Goal: Information Seeking & Learning: Learn about a topic

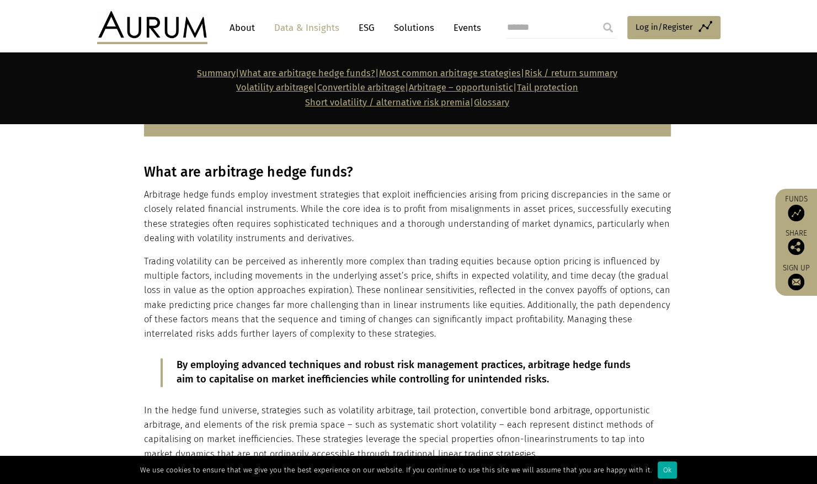
scroll to position [708, 0]
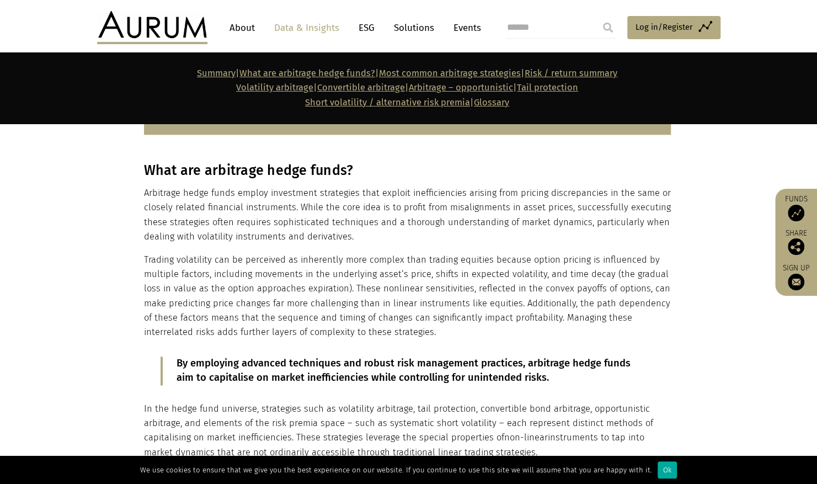
click at [82, 280] on section "What are arbitrage hedge funds? Arbitrage hedge funds employ investment strateg…" at bounding box center [408, 343] width 817 height 391
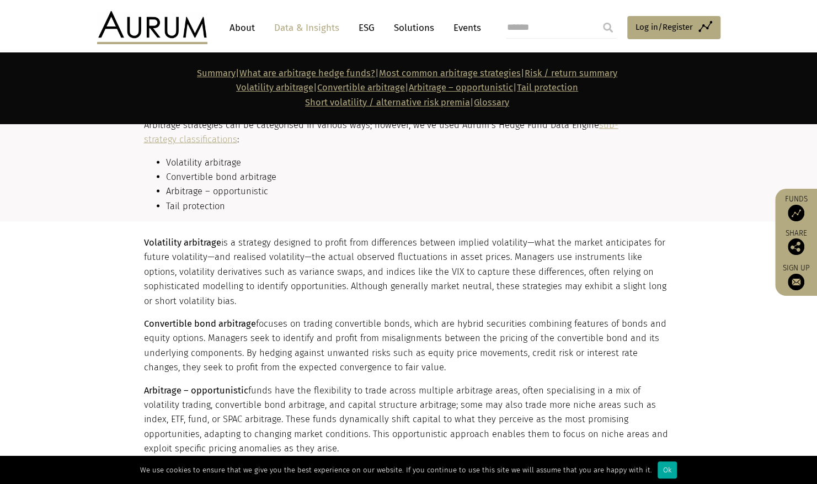
scroll to position [1262, 0]
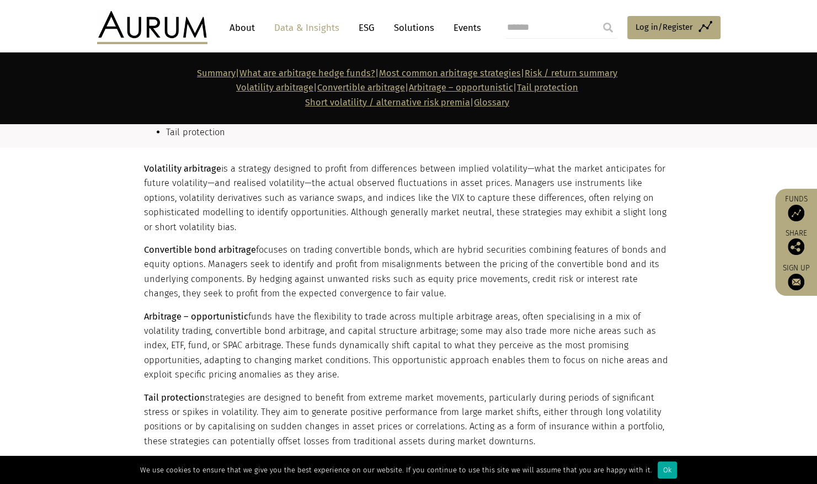
click at [82, 280] on section "Volatility arbitrage is a strategy designed to profit from differences between …" at bounding box center [408, 423] width 817 height 550
drag, startPoint x: 82, startPoint y: 280, endPoint x: 90, endPoint y: 320, distance: 40.5
click at [90, 320] on section "Volatility arbitrage is a strategy designed to profit from differences between …" at bounding box center [408, 423] width 817 height 550
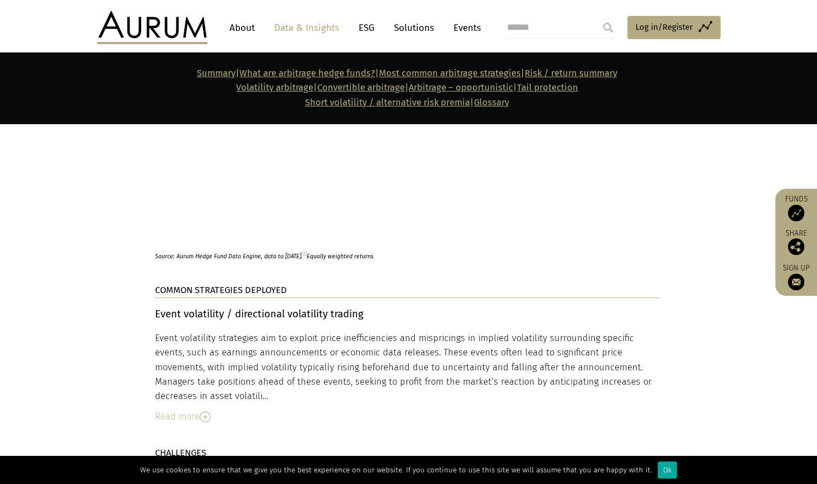
scroll to position [2827, 0]
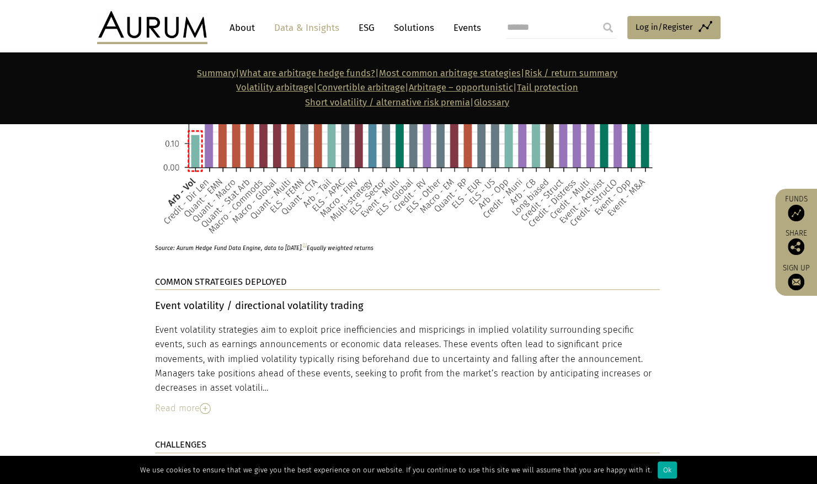
click at [198, 401] on div "Read more" at bounding box center [407, 408] width 505 height 14
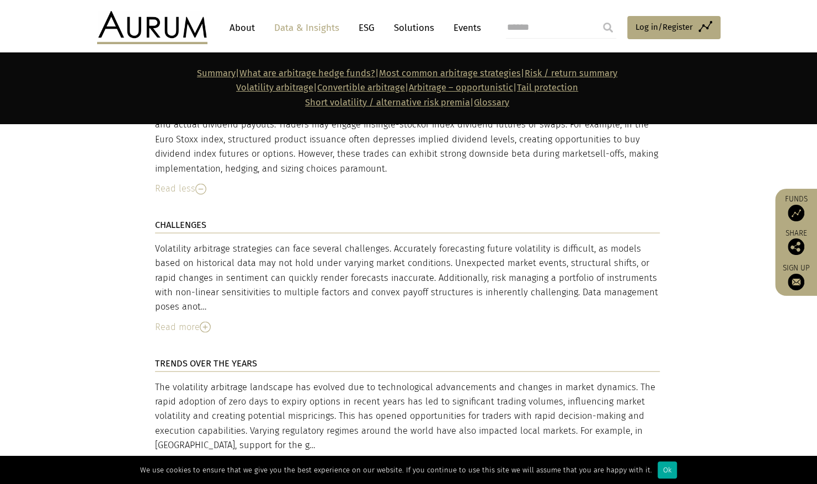
scroll to position [3791, 0]
click at [202, 321] on img at bounding box center [205, 326] width 11 height 11
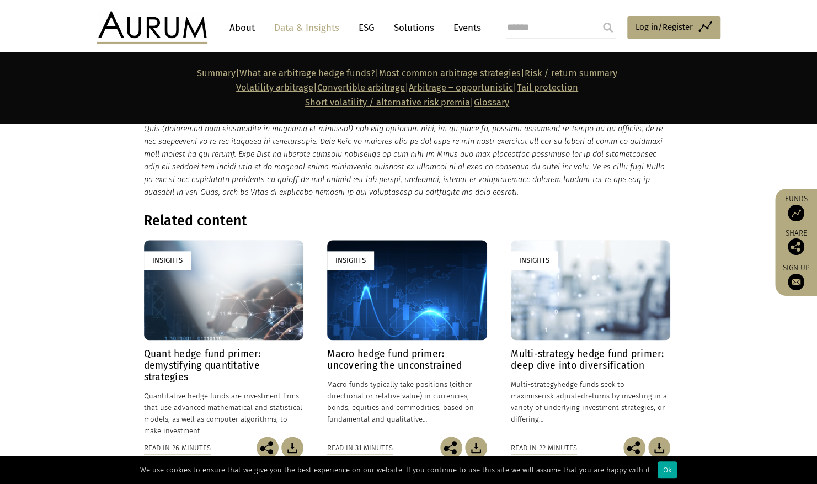
scroll to position [8027, 0]
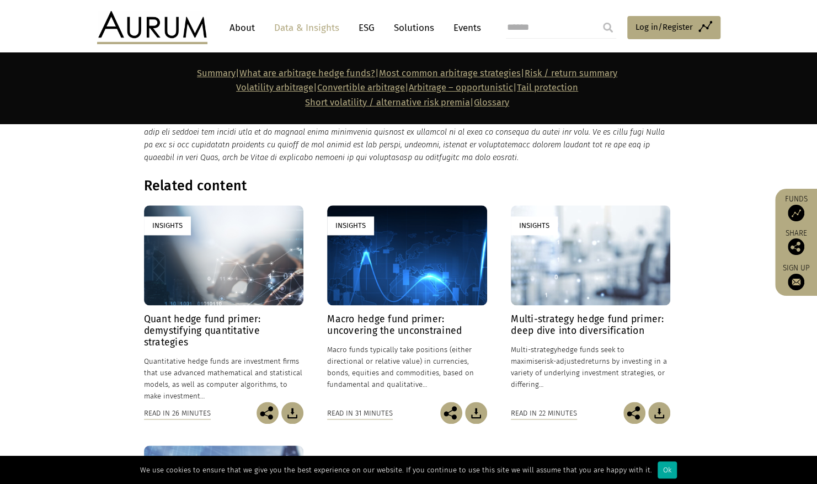
click at [173, 205] on div "Insights" at bounding box center [223, 255] width 159 height 100
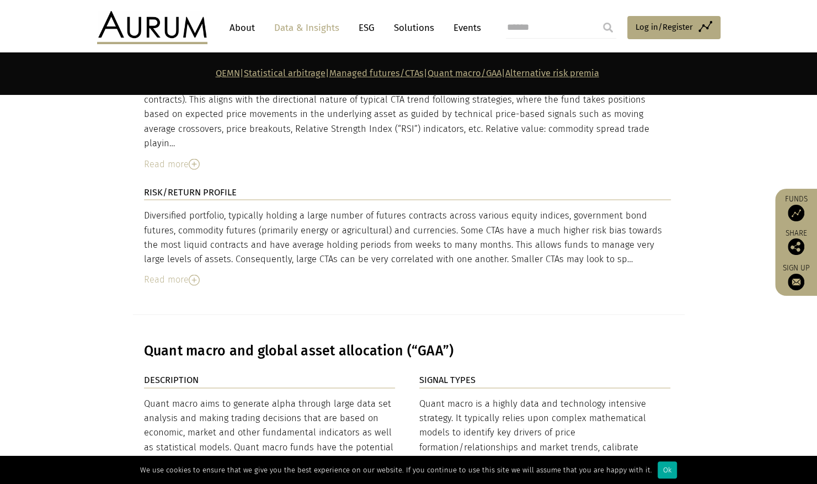
scroll to position [3541, 0]
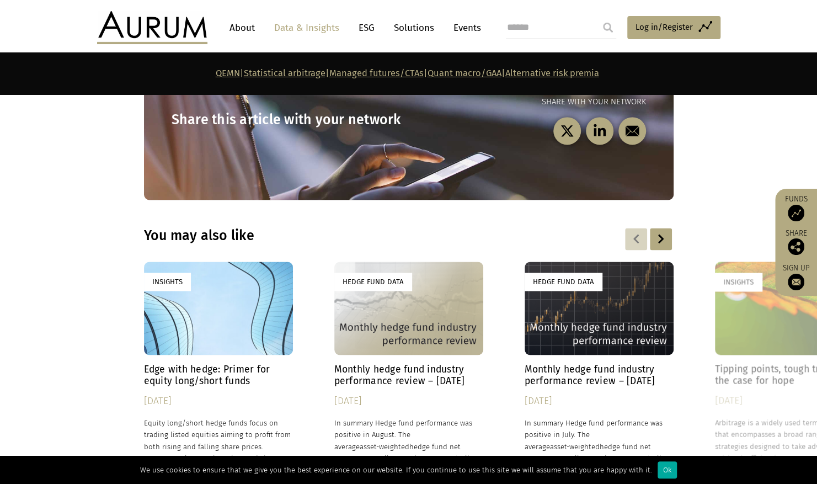
scroll to position [5792, 0]
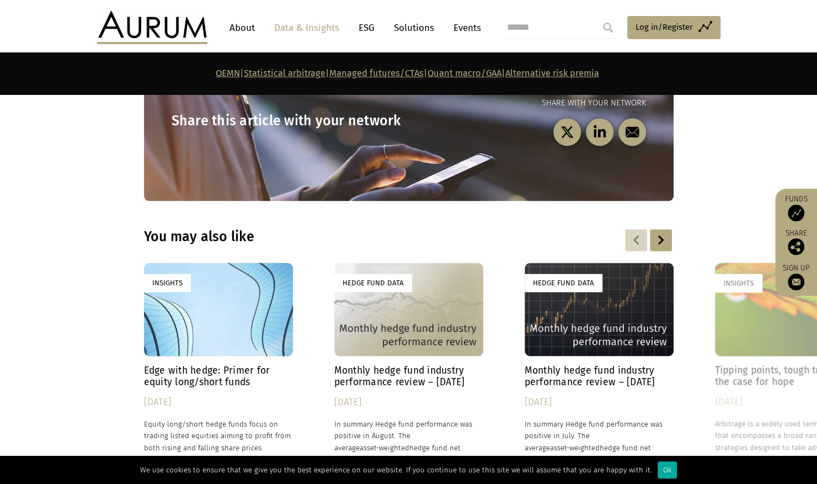
click at [393, 263] on div "Hedge Fund Data" at bounding box center [408, 309] width 149 height 93
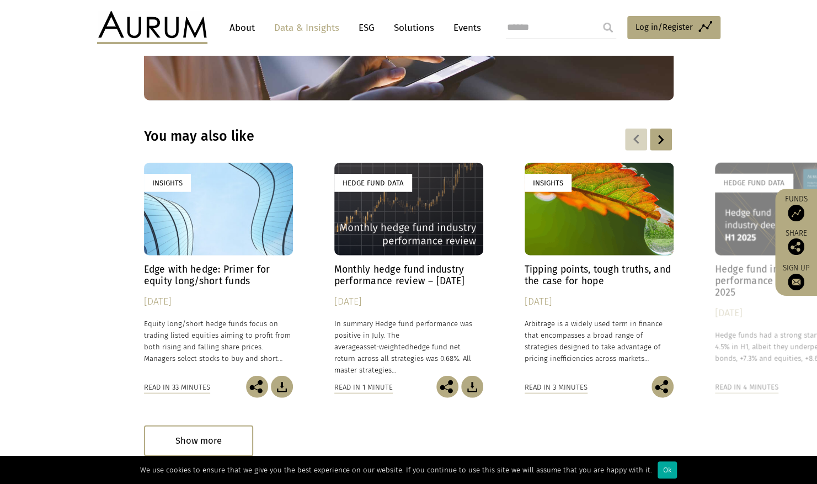
scroll to position [1510, 0]
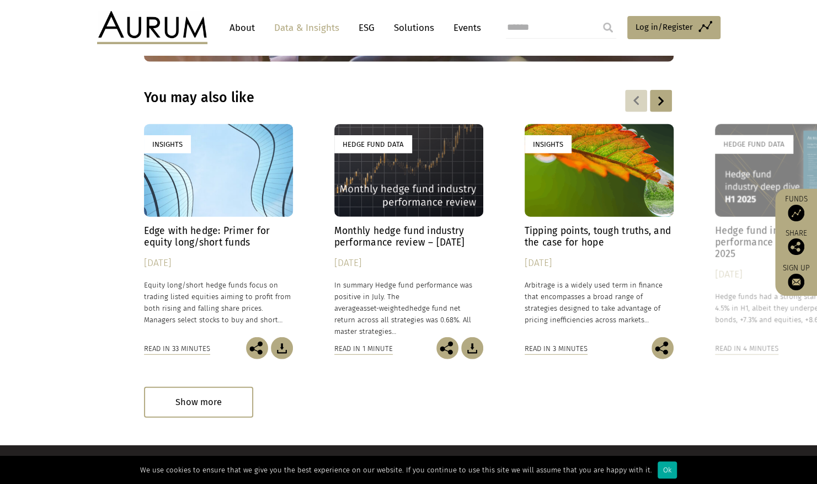
click at [661, 99] on div at bounding box center [661, 101] width 22 height 22
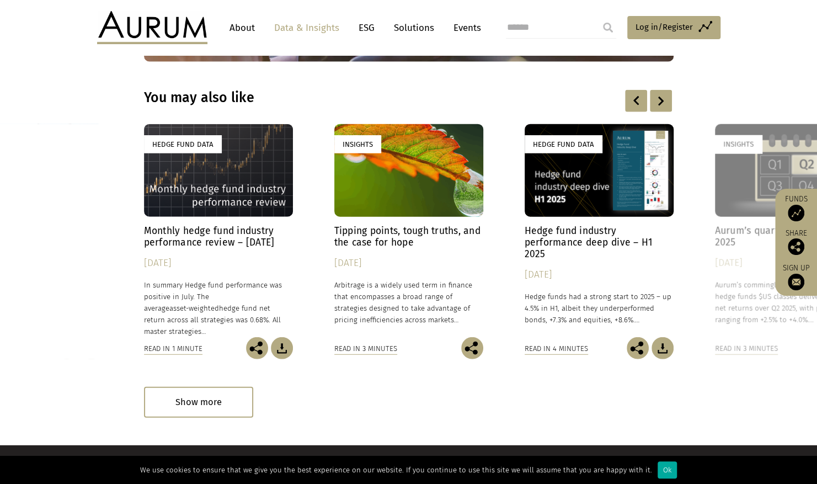
click at [661, 99] on div at bounding box center [661, 101] width 22 height 22
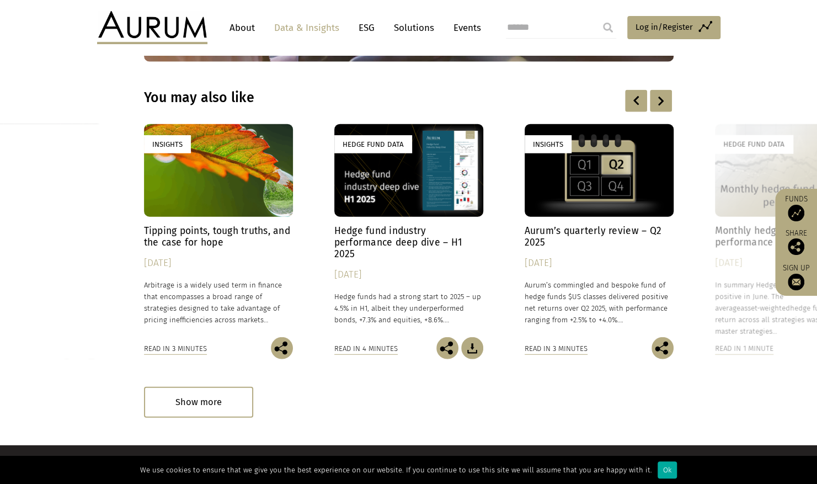
click at [661, 99] on div at bounding box center [661, 101] width 22 height 22
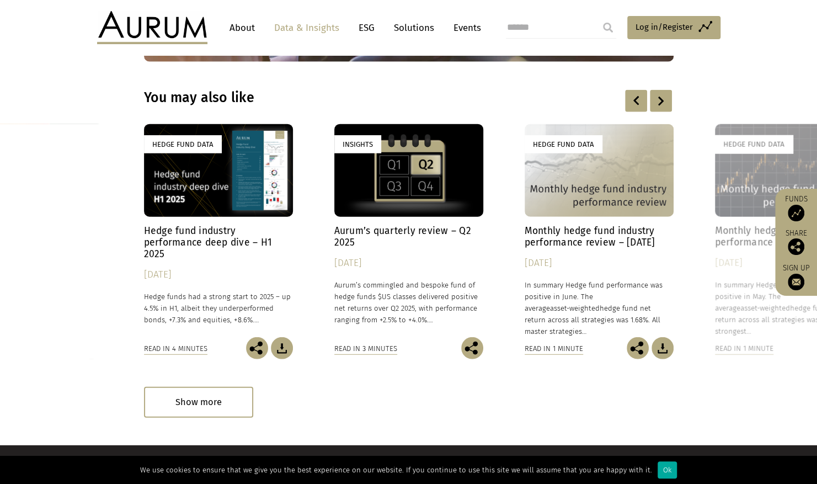
click at [661, 99] on div at bounding box center [661, 101] width 22 height 22
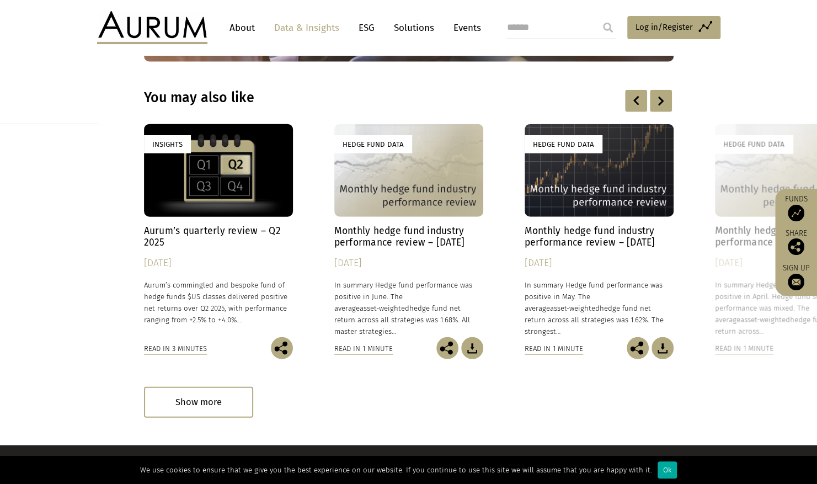
click at [661, 99] on div at bounding box center [661, 101] width 22 height 22
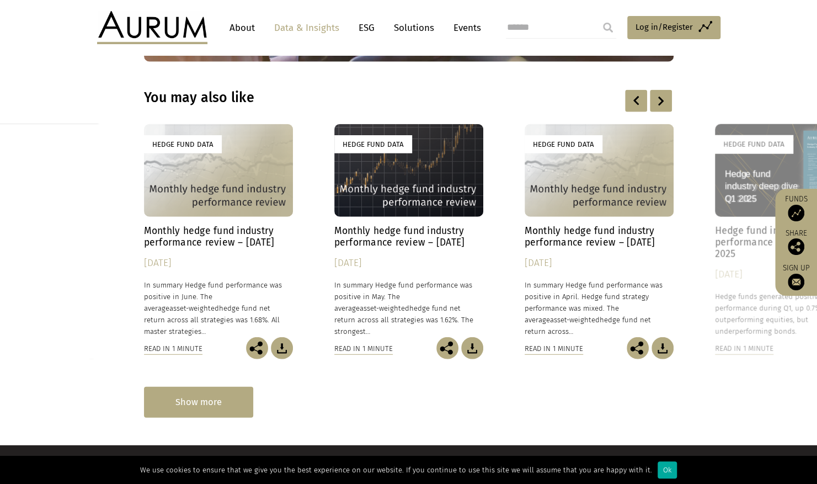
click at [223, 398] on div "Show more" at bounding box center [198, 402] width 109 height 30
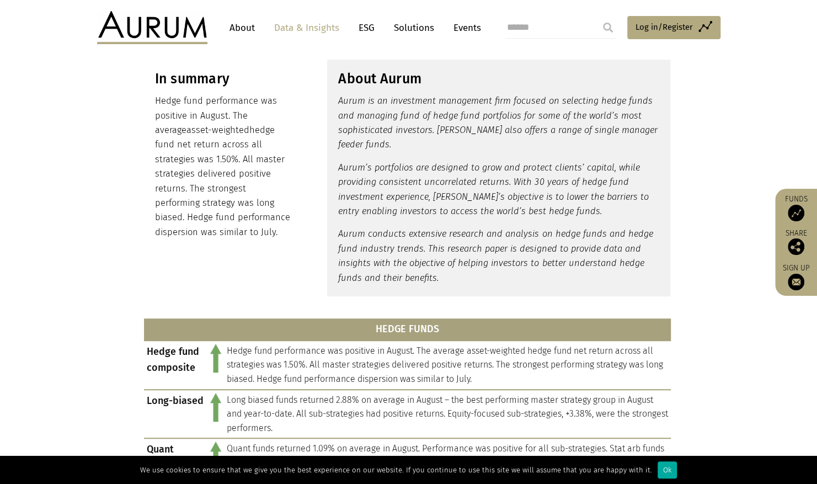
scroll to position [0, 0]
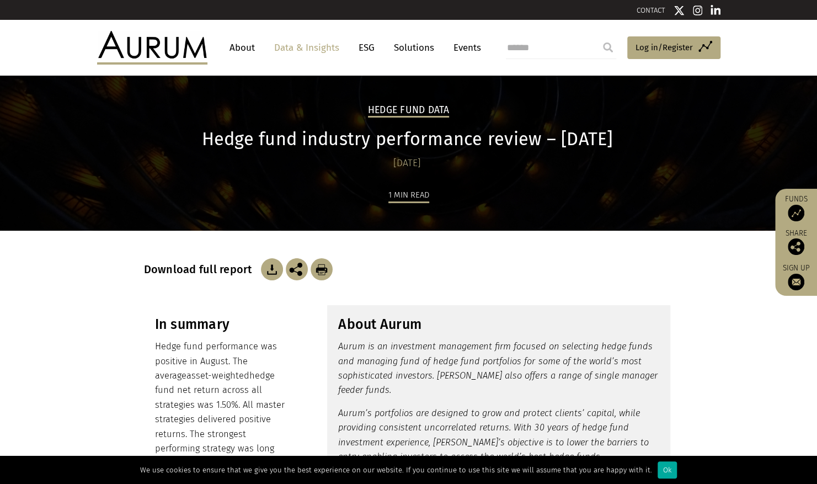
click at [322, 43] on link "Data & Insights" at bounding box center [307, 48] width 76 height 20
